Goal: Book appointment/travel/reservation

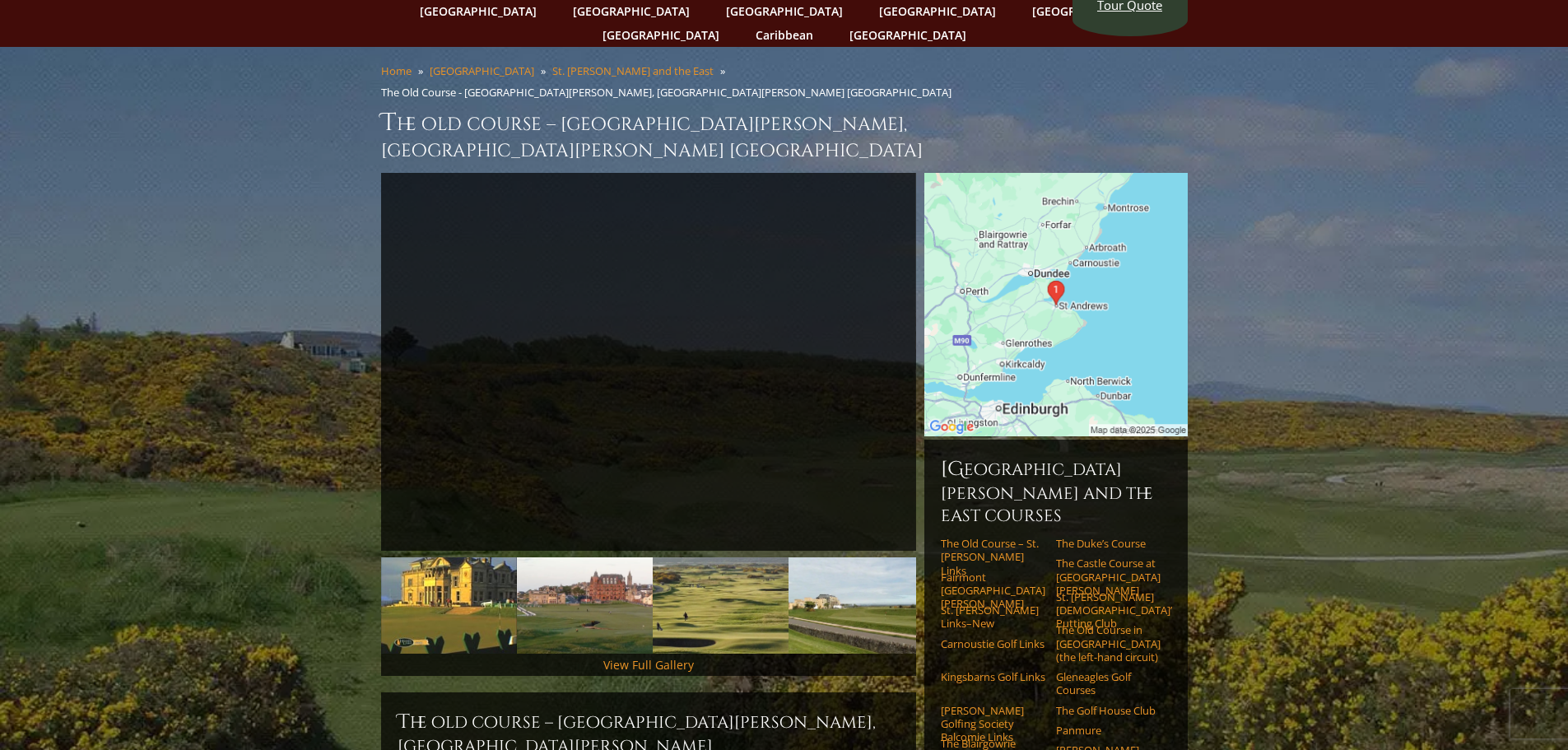
scroll to position [82, 0]
click at [1056, 249] on img at bounding box center [1056, 304] width 264 height 264
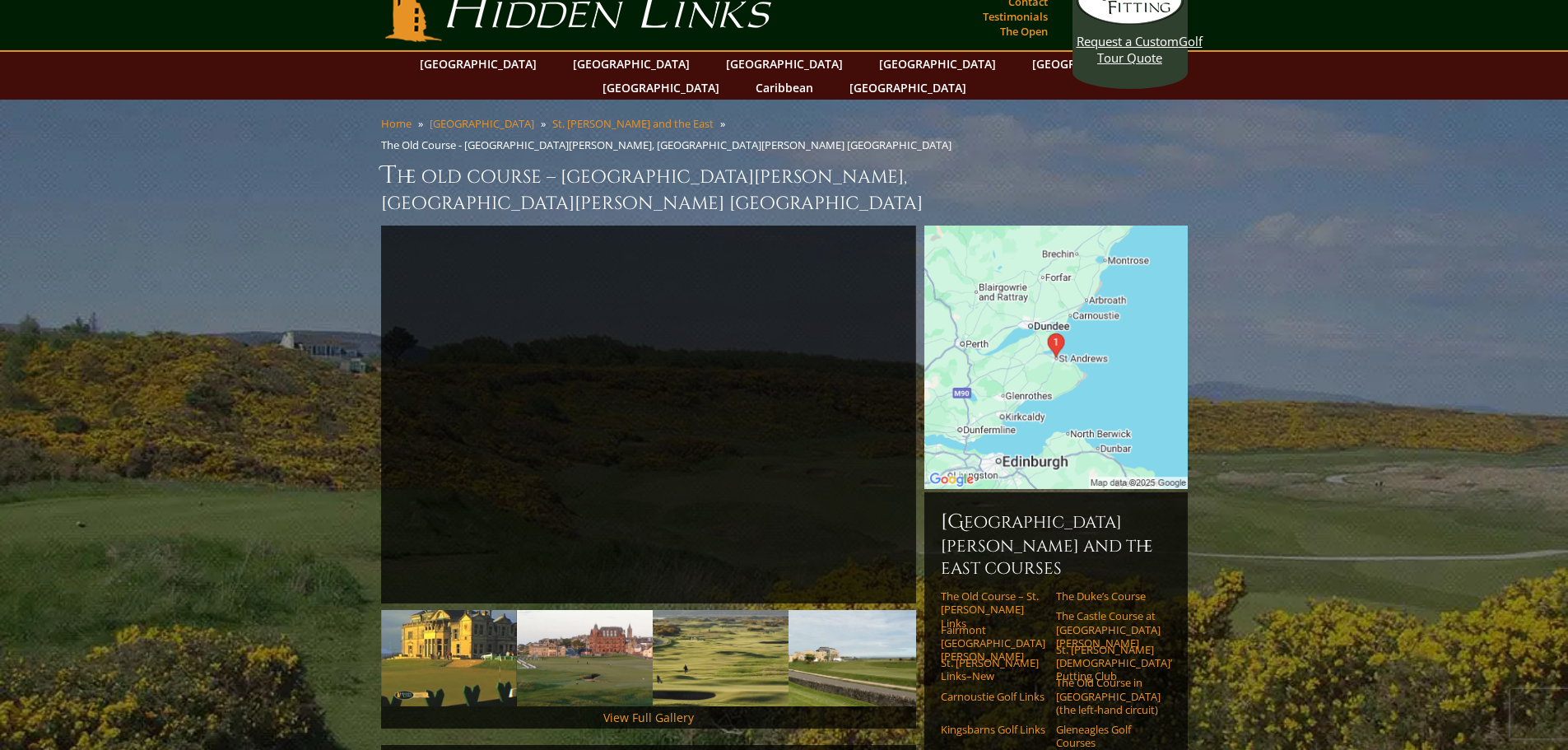
scroll to position [0, 0]
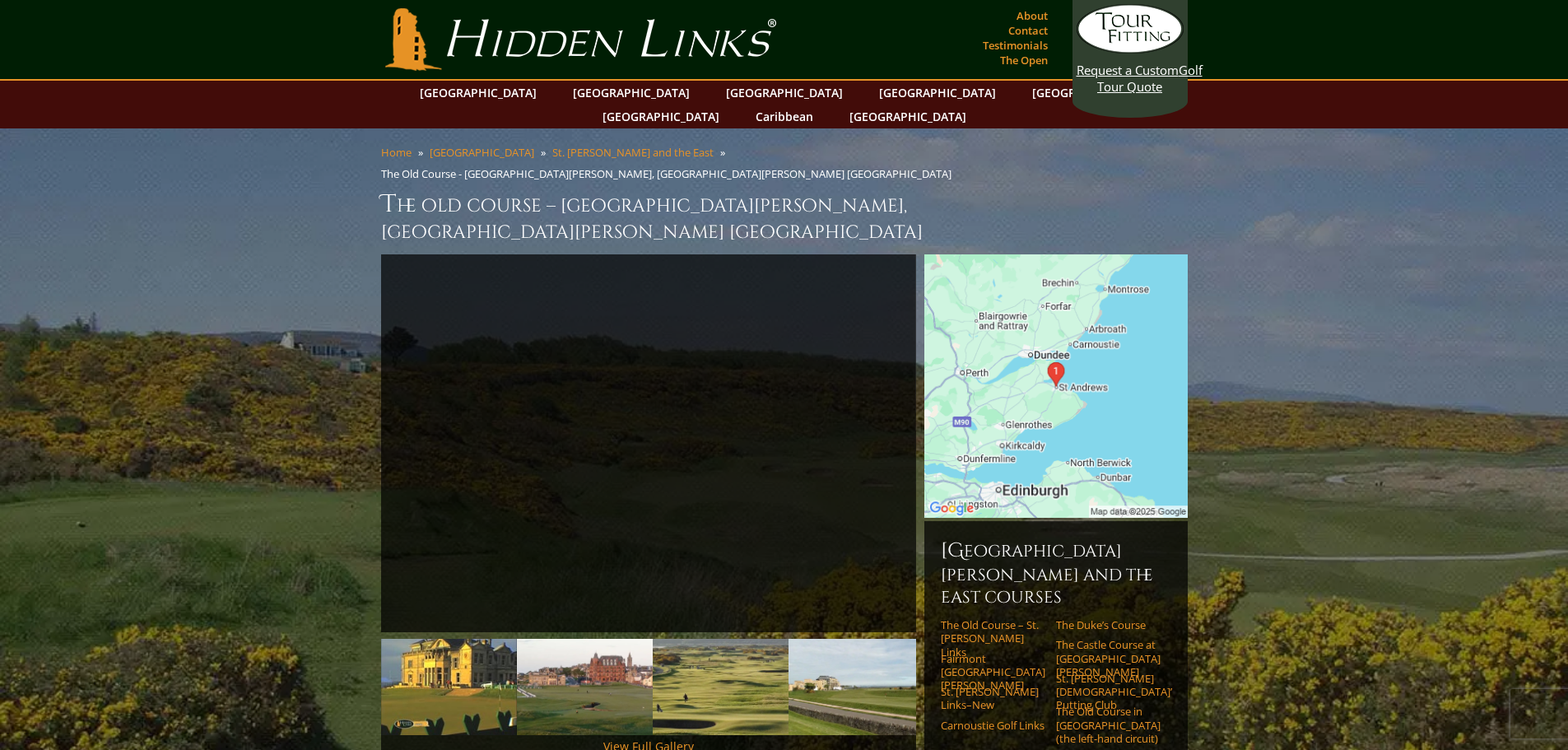
click at [1013, 344] on img at bounding box center [1056, 386] width 264 height 264
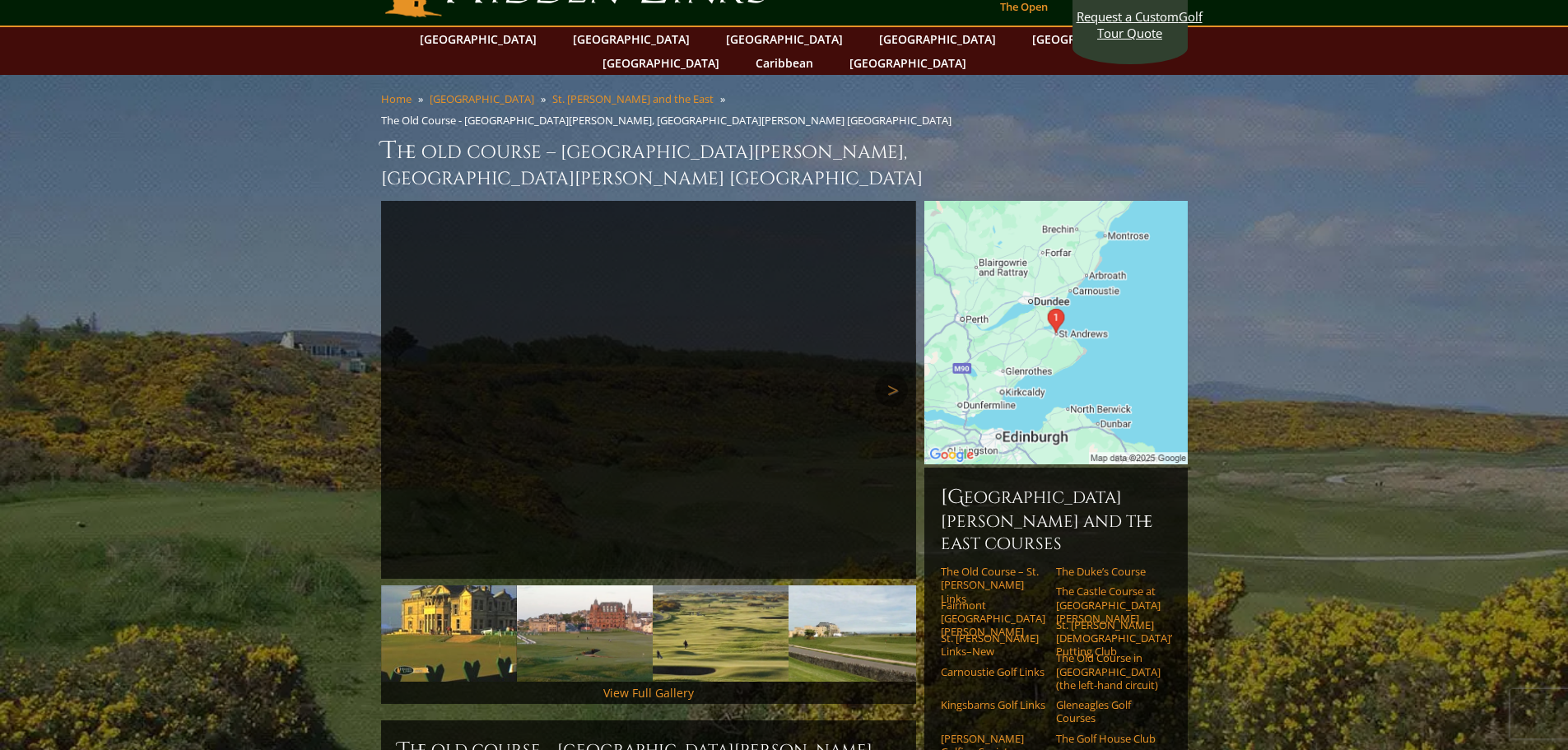
scroll to position [82, 0]
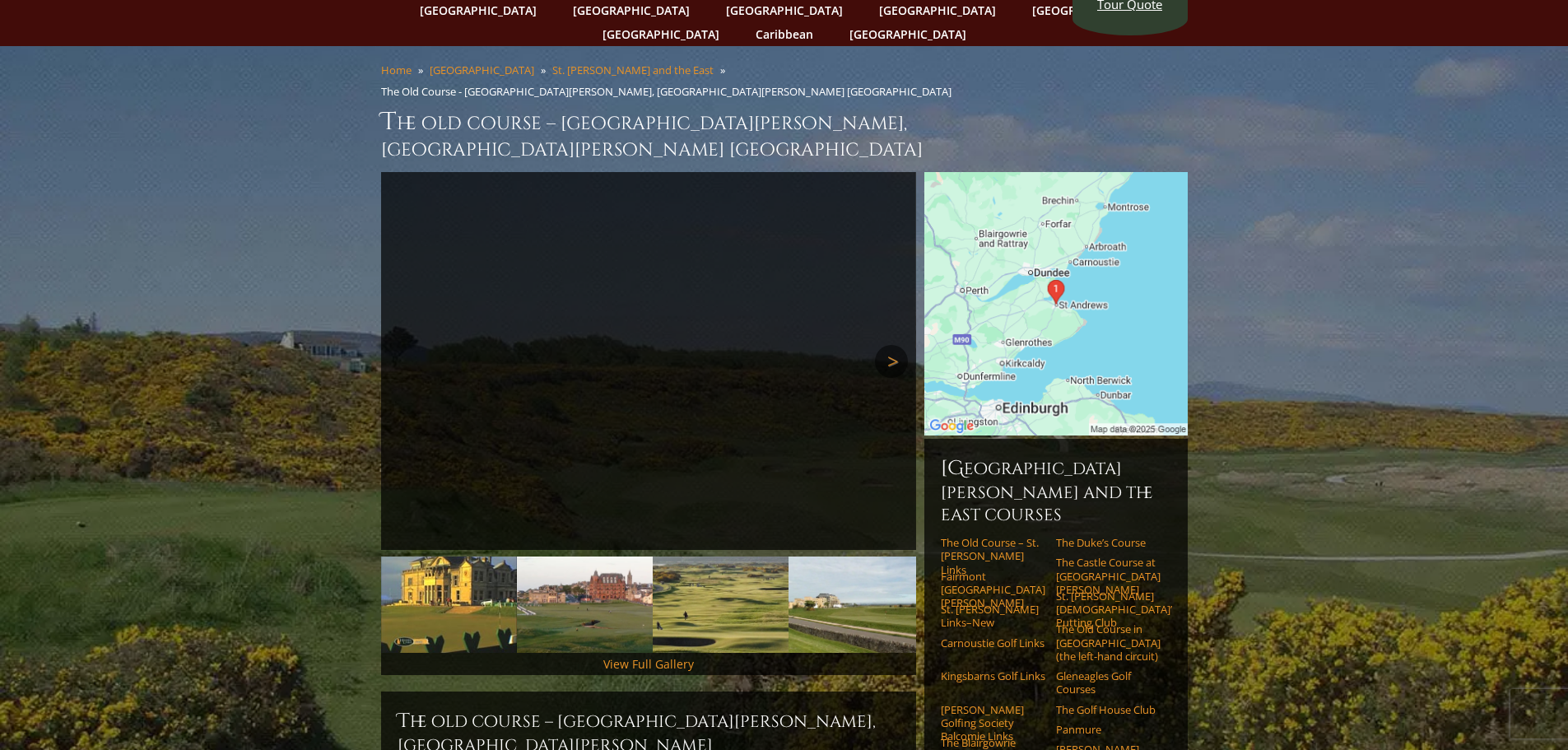
click at [888, 345] on link "Next" at bounding box center [891, 361] width 33 height 33
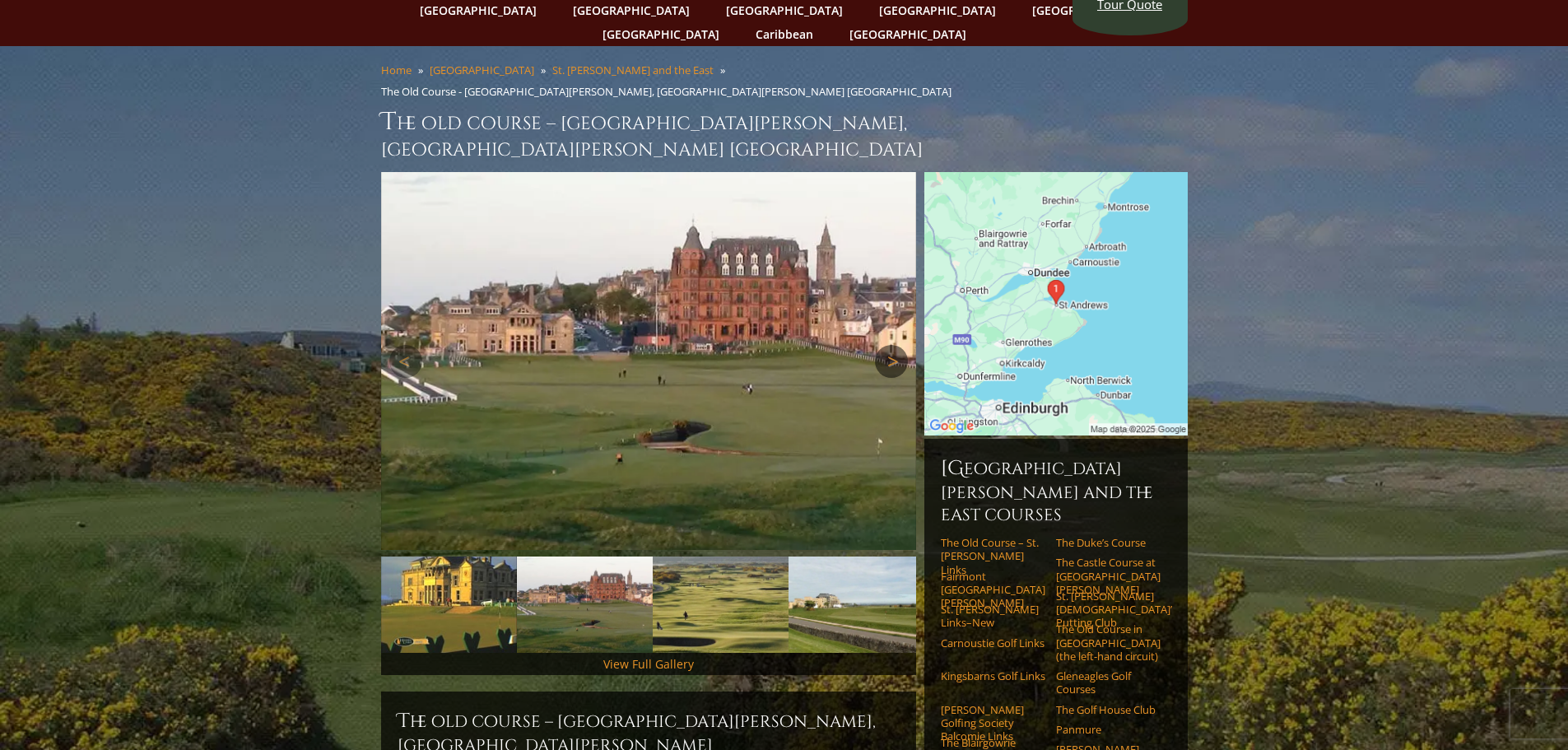
click at [888, 345] on link "Next" at bounding box center [891, 361] width 33 height 33
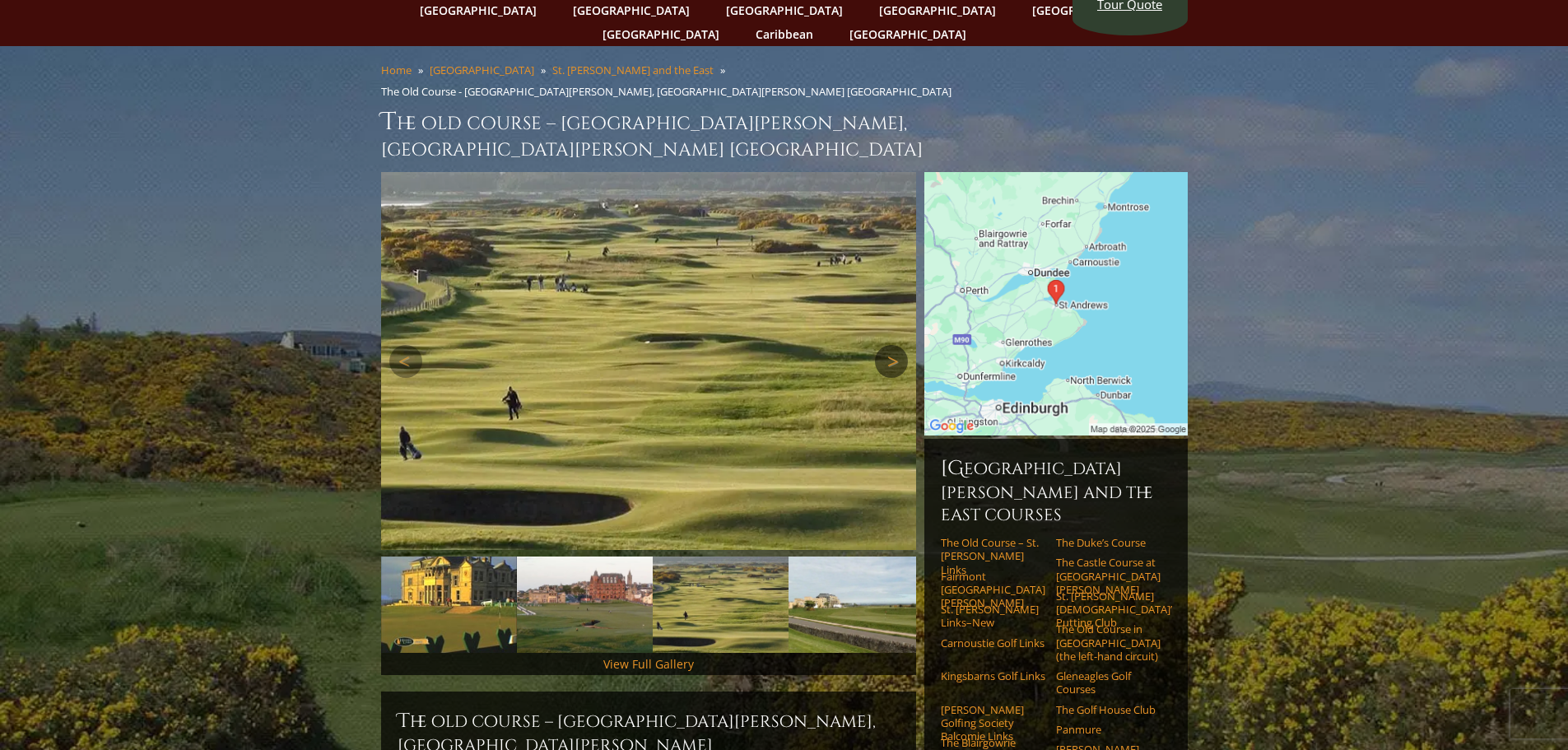
click at [888, 345] on link "Next" at bounding box center [891, 361] width 33 height 33
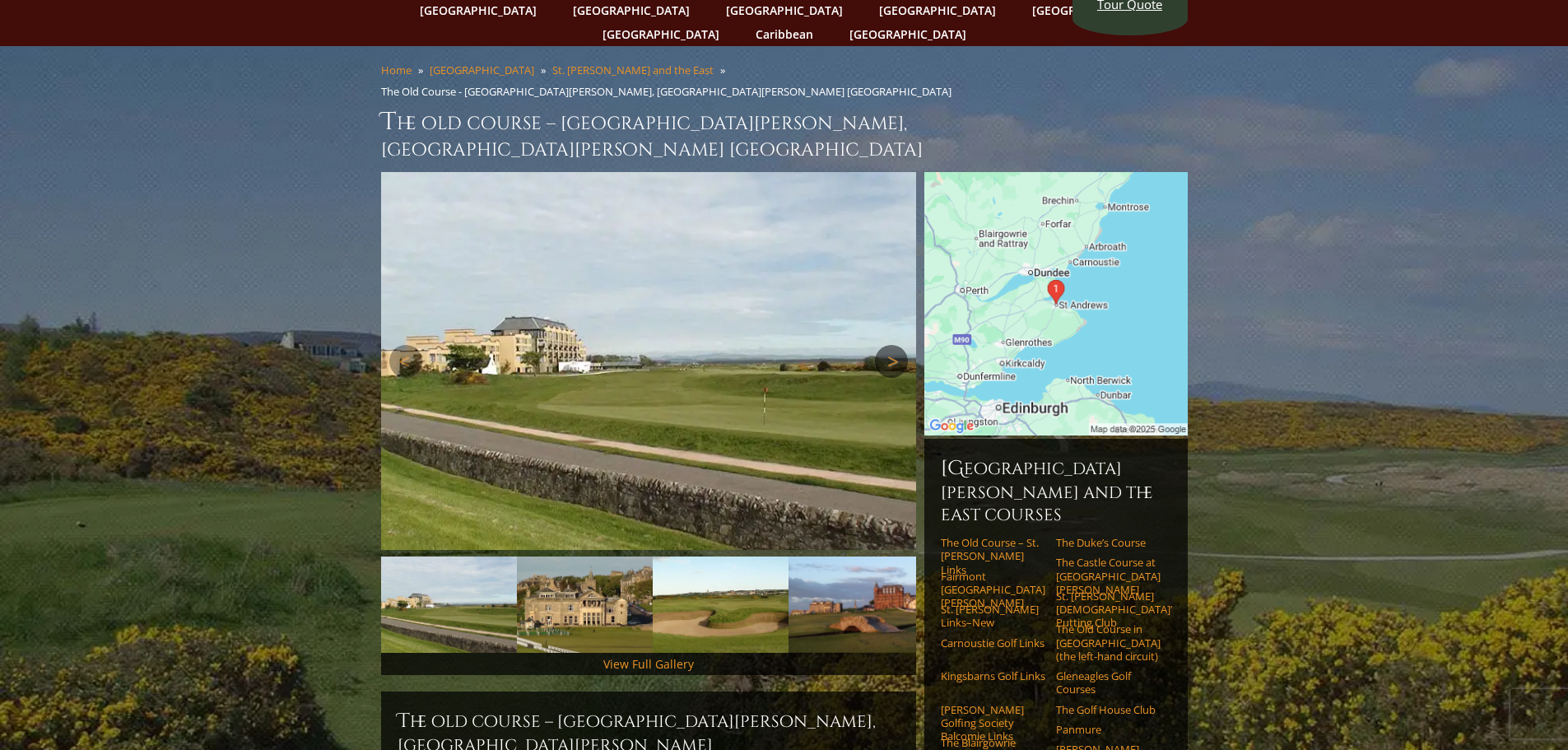
click at [897, 345] on link "Next" at bounding box center [891, 361] width 33 height 33
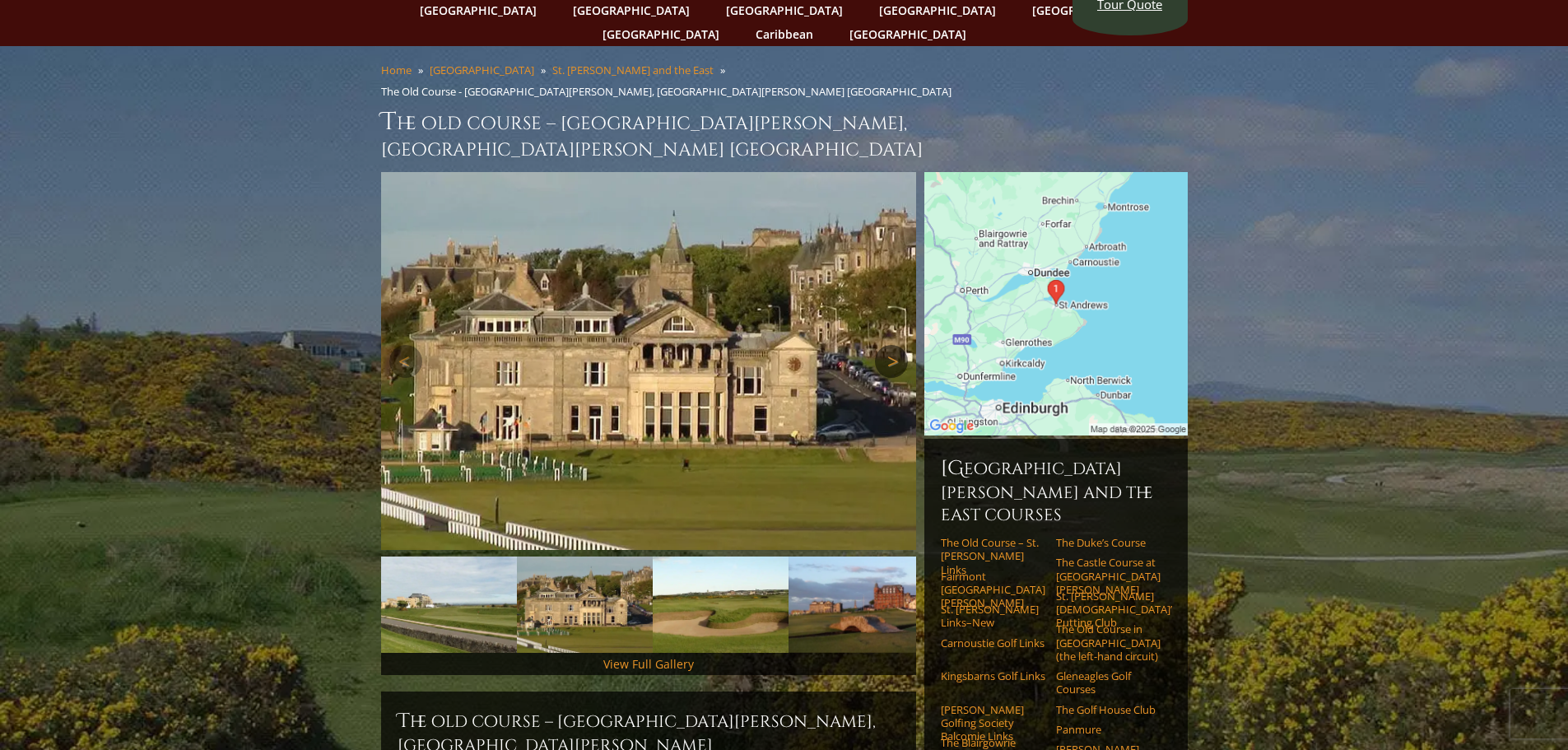
click at [897, 345] on link "Next" at bounding box center [891, 361] width 33 height 33
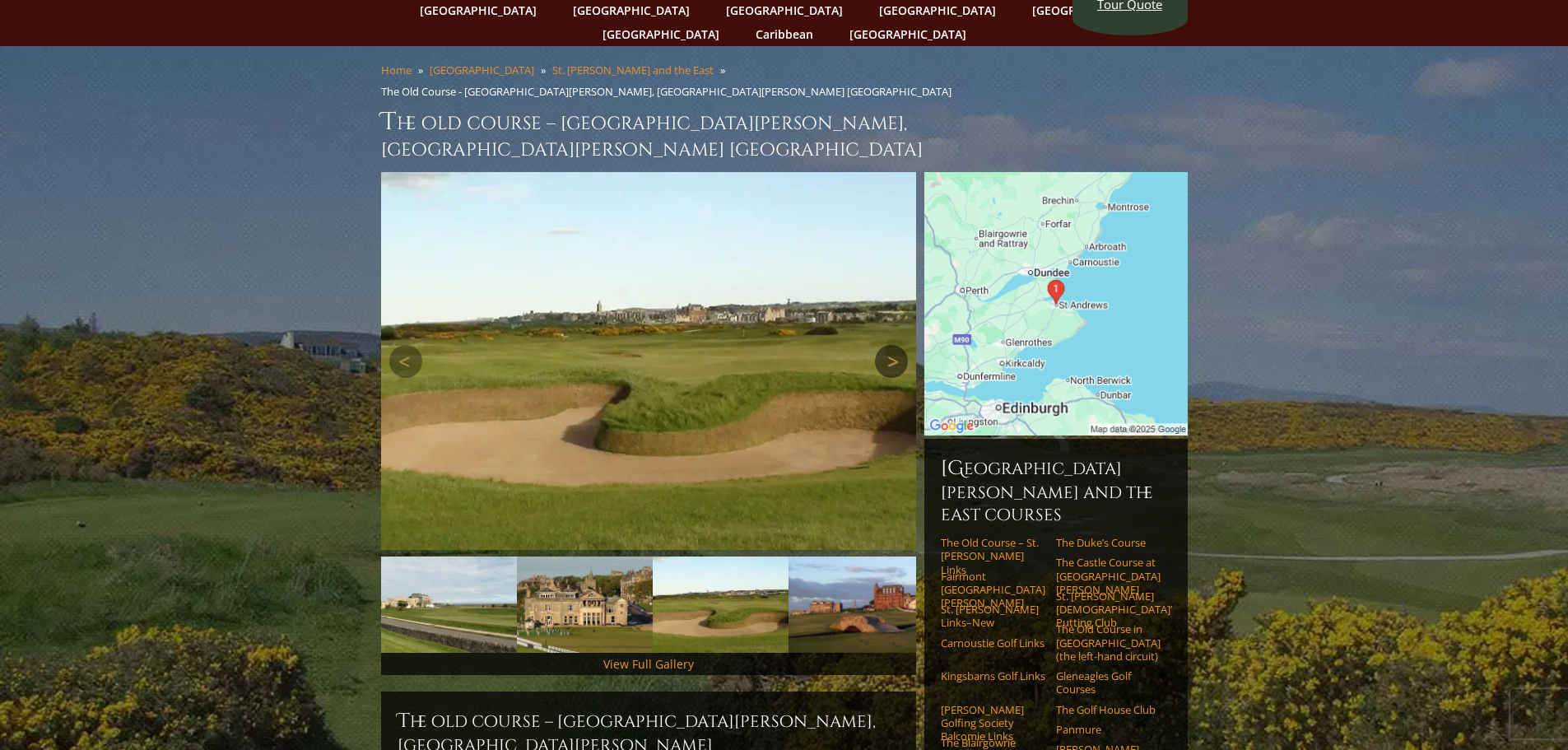
click at [897, 345] on link "Next" at bounding box center [891, 361] width 33 height 33
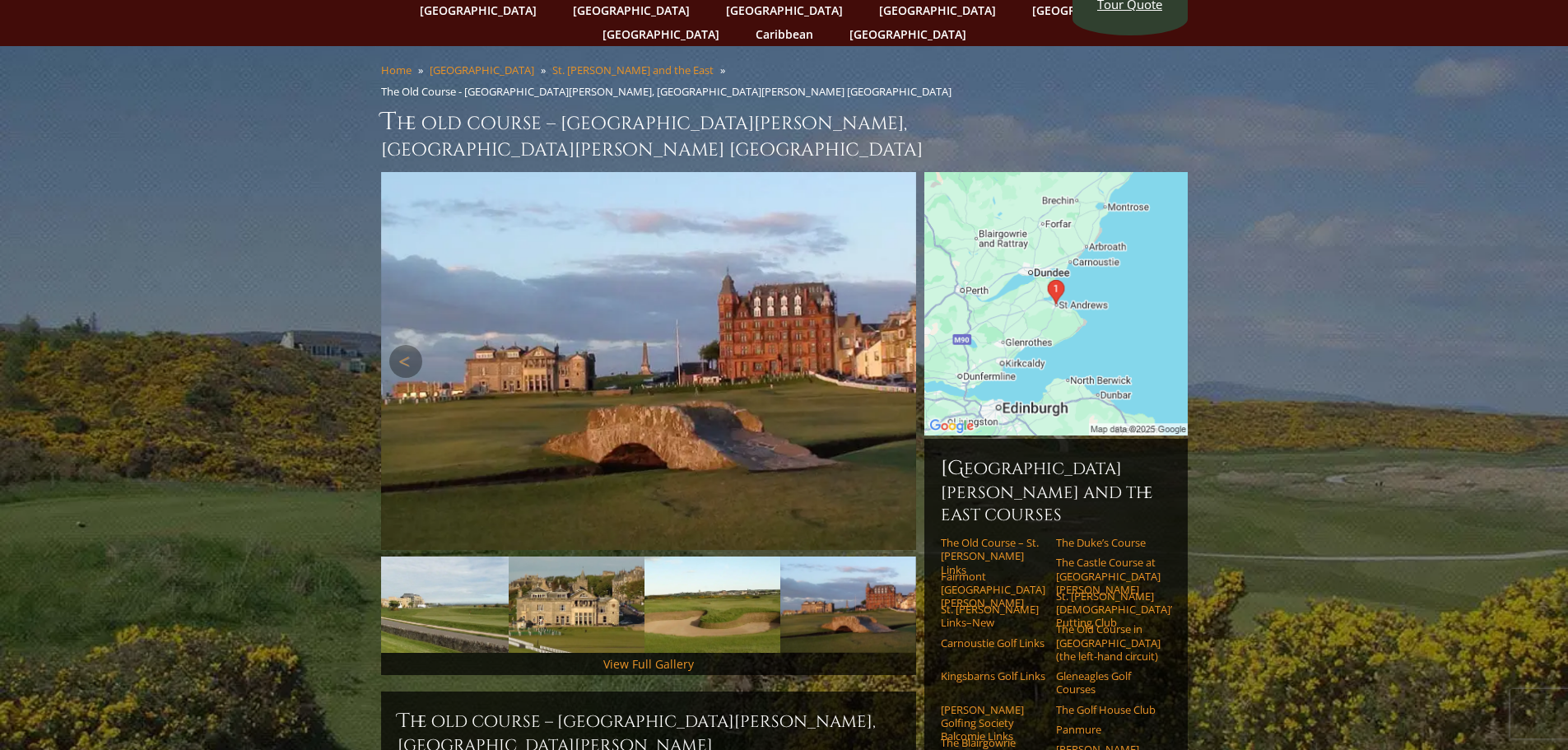
click at [897, 345] on link "Next" at bounding box center [891, 361] width 33 height 33
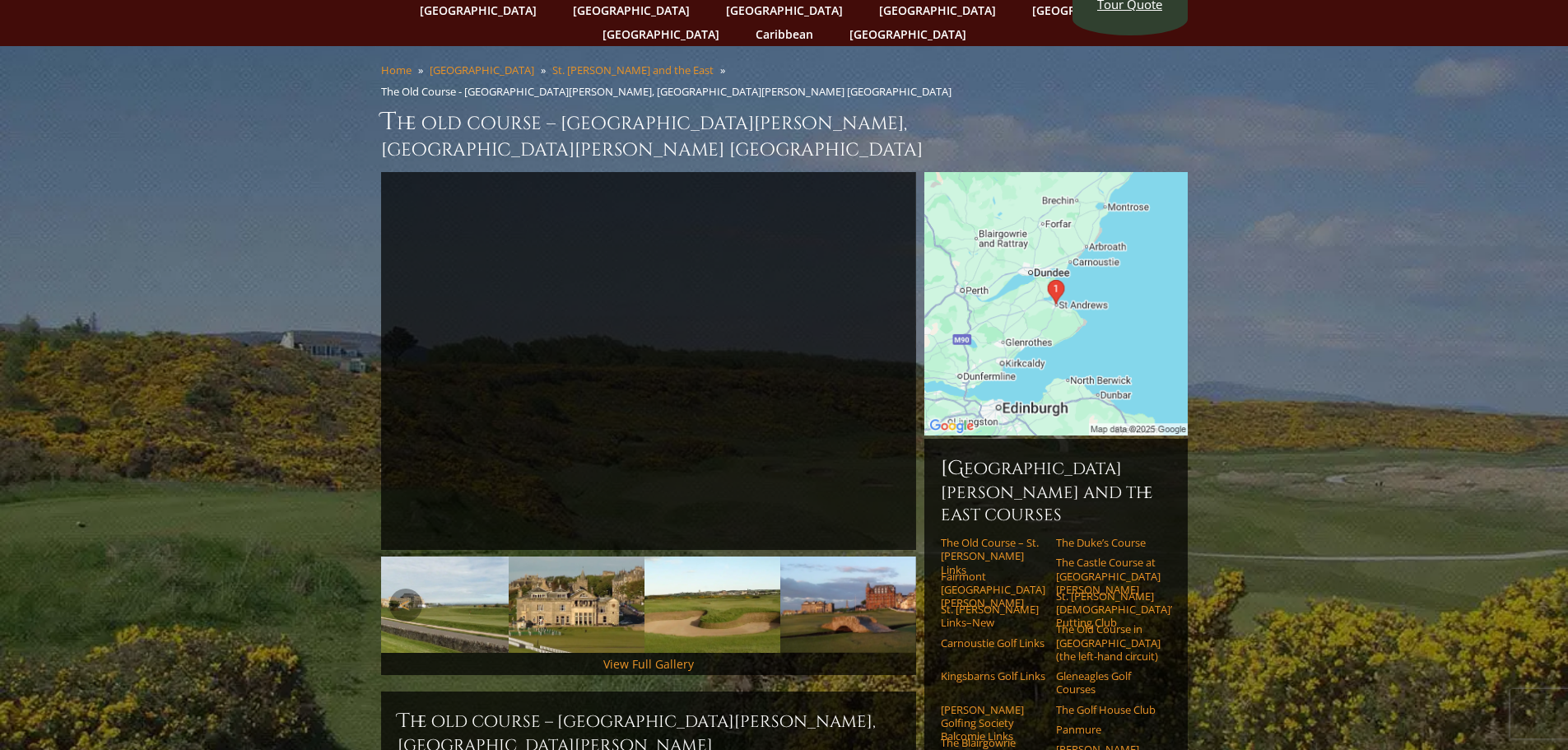
click at [722, 557] on img at bounding box center [712, 604] width 136 height 97
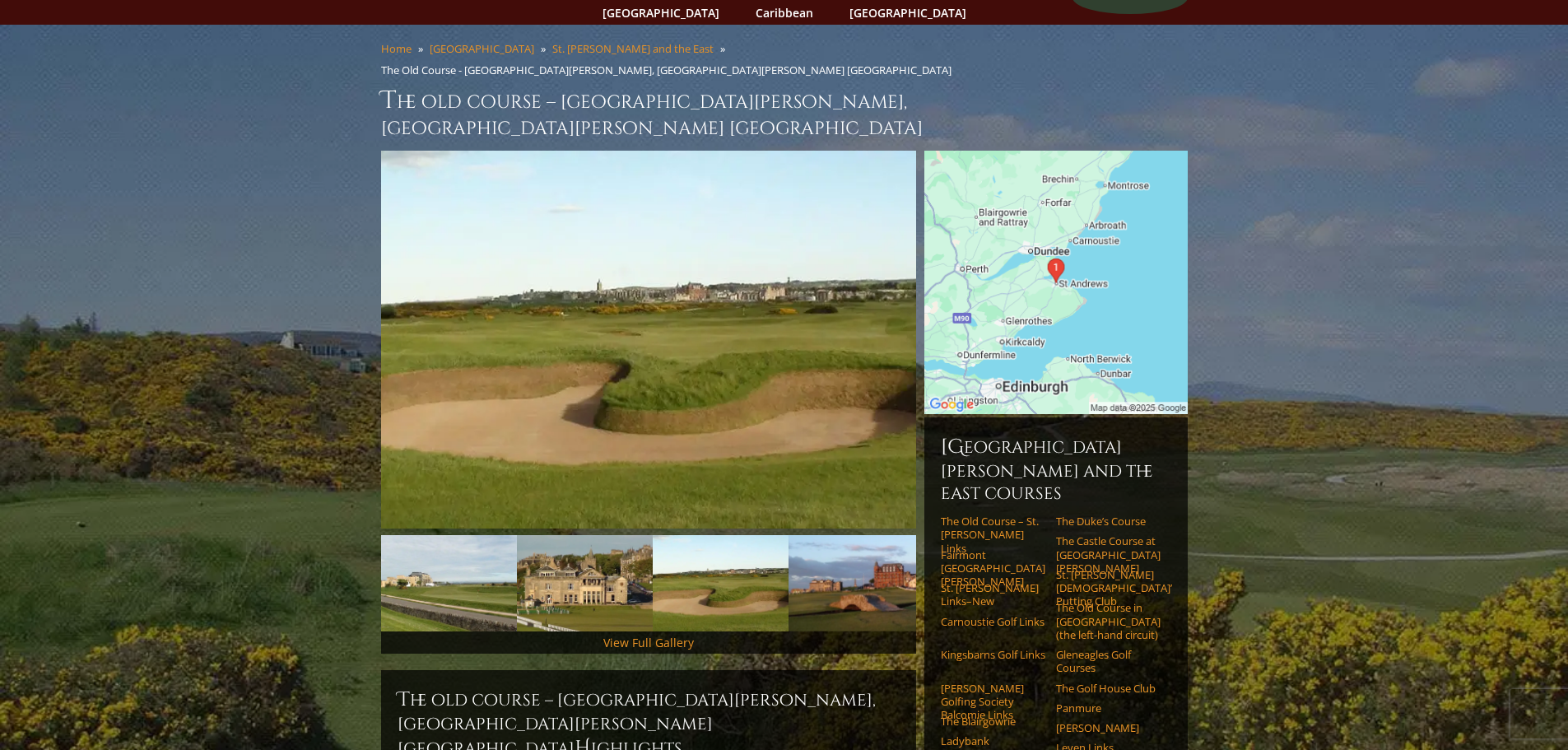
scroll to position [0, 0]
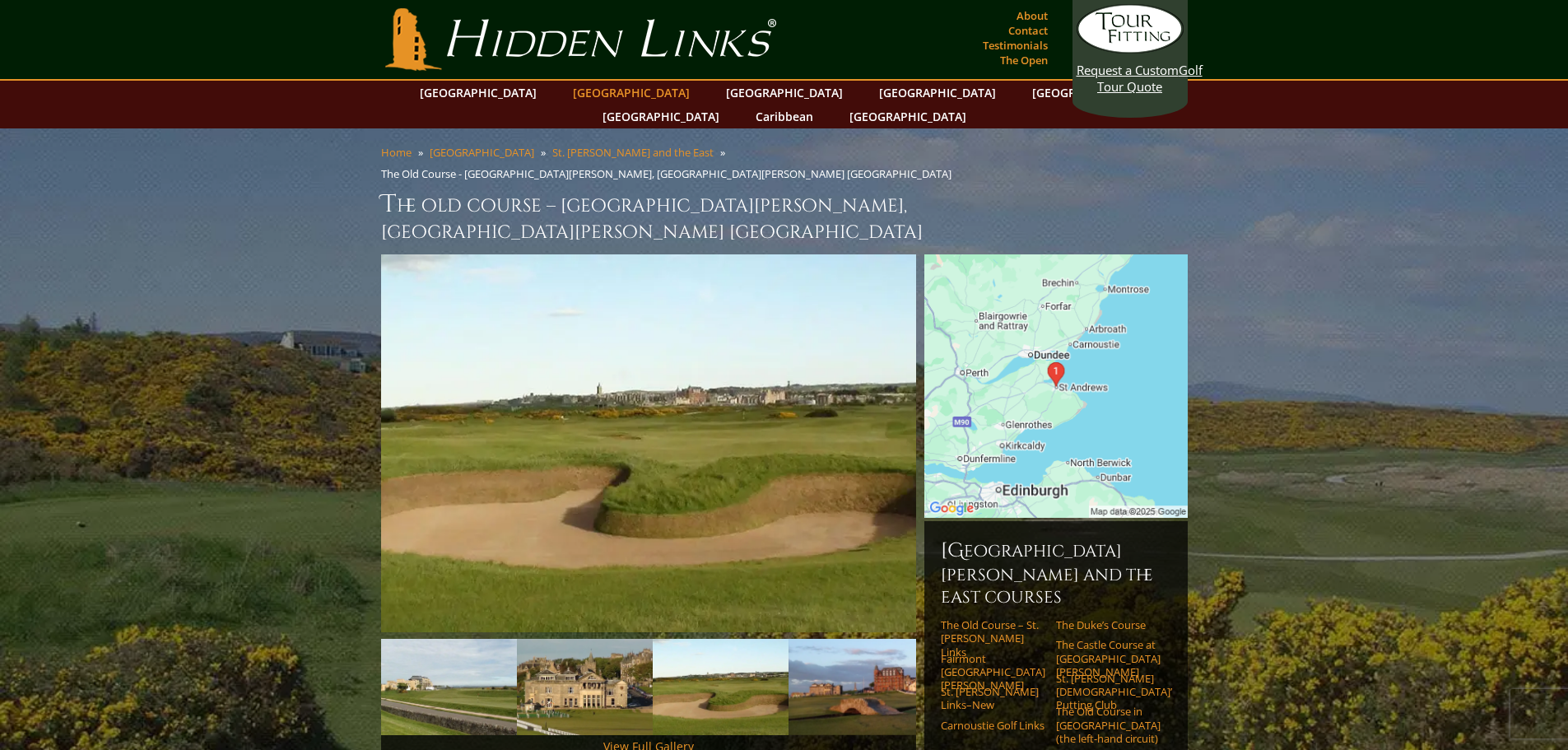
click at [603, 96] on link "[GEOGRAPHIC_DATA]" at bounding box center [632, 92] width 134 height 24
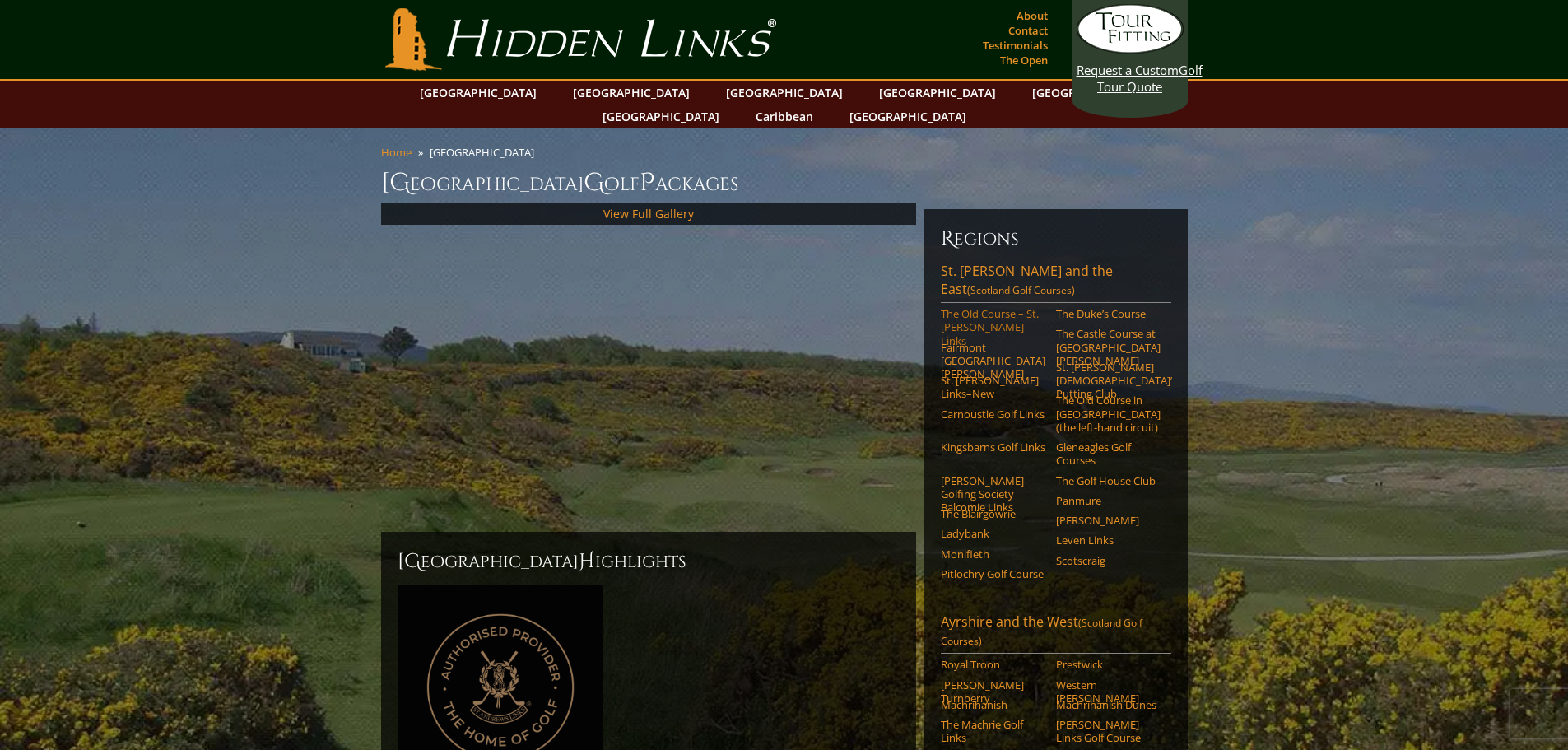
click at [995, 307] on link "The Old Course – St. [PERSON_NAME] Links" at bounding box center [993, 327] width 104 height 40
